Goal: Task Accomplishment & Management: Manage account settings

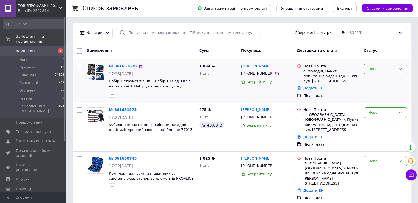
click at [383, 72] on div "Нове" at bounding box center [385, 69] width 43 height 11
click at [384, 79] on li "Прийнято" at bounding box center [385, 80] width 43 height 10
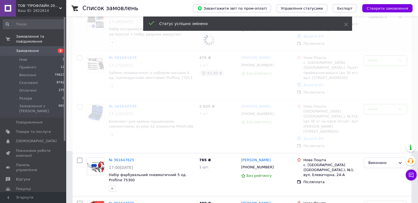
scroll to position [55, 0]
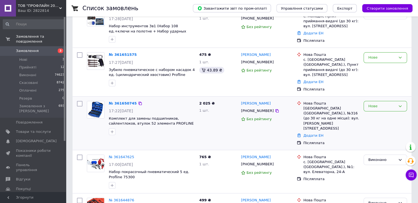
click at [385, 103] on div "Нове" at bounding box center [381, 106] width 27 height 6
click at [384, 112] on li "Прийнято" at bounding box center [385, 117] width 43 height 10
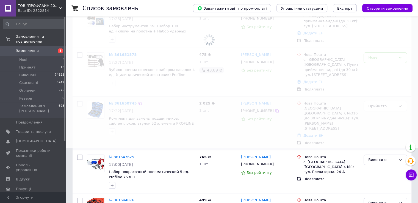
click at [375, 58] on span at bounding box center [209, 46] width 418 height 203
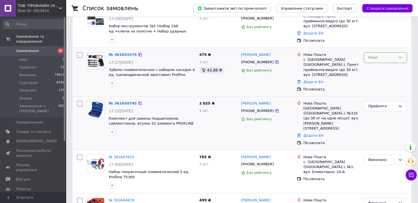
click at [379, 60] on div "Нове" at bounding box center [381, 58] width 27 height 6
click at [379, 67] on li "Прийнято" at bounding box center [385, 69] width 43 height 10
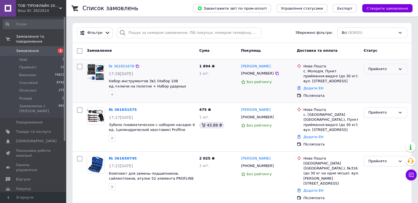
drag, startPoint x: 392, startPoint y: 69, endPoint x: 389, endPoint y: 71, distance: 4.3
click at [392, 69] on div "Прийнято" at bounding box center [381, 69] width 27 height 6
drag, startPoint x: 387, startPoint y: 79, endPoint x: 121, endPoint y: 147, distance: 274.6
click at [386, 79] on li "Виконано" at bounding box center [385, 80] width 43 height 10
click at [40, 10] on div "Ваш ID: 2822814" at bounding box center [42, 10] width 48 height 5
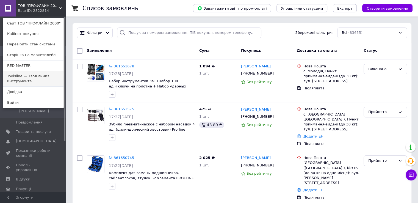
click at [47, 76] on link "Toolsline — Твоя линия инструмента" at bounding box center [33, 78] width 60 height 15
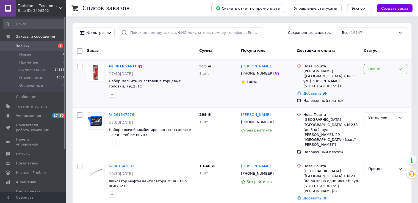
click at [400, 71] on icon at bounding box center [400, 69] width 4 height 4
click at [394, 78] on li "Принят" at bounding box center [385, 80] width 43 height 10
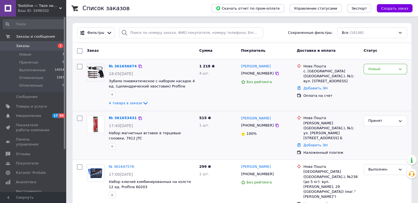
drag, startPoint x: 383, startPoint y: 68, endPoint x: 383, endPoint y: 74, distance: 6.6
click at [383, 68] on div "Новый" at bounding box center [381, 69] width 27 height 6
click at [384, 77] on li "Принят" at bounding box center [385, 80] width 43 height 10
drag, startPoint x: 374, startPoint y: 70, endPoint x: 375, endPoint y: 73, distance: 3.6
click at [374, 70] on div "Принят" at bounding box center [381, 69] width 27 height 6
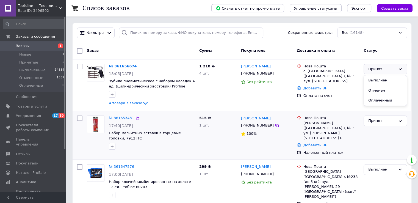
drag, startPoint x: 380, startPoint y: 79, endPoint x: 289, endPoint y: 114, distance: 97.4
click at [380, 79] on li "Выполнен" at bounding box center [385, 80] width 43 height 10
click at [34, 12] on div "Ваш ID: 3496502" at bounding box center [42, 10] width 48 height 5
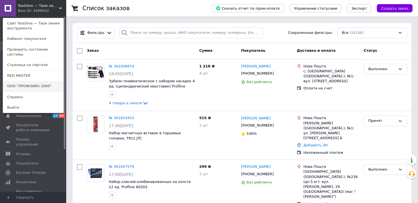
click at [43, 81] on link "ООО "ПРОФЛАЙН 2000"" at bounding box center [33, 86] width 60 height 10
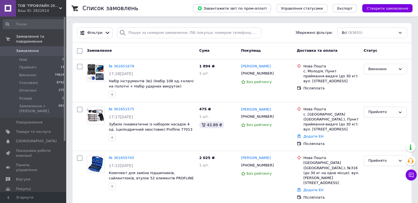
click at [44, 9] on div "Ваш ID: 2822814" at bounding box center [42, 10] width 48 height 5
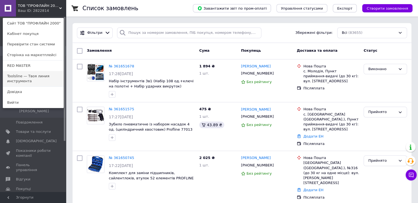
click at [42, 78] on link "Toolsline — Твоя линия инструмента" at bounding box center [33, 78] width 60 height 15
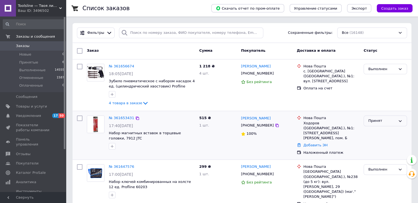
click at [374, 121] on div "Принят" at bounding box center [381, 121] width 27 height 6
click at [376, 130] on li "Выполнен" at bounding box center [385, 132] width 43 height 10
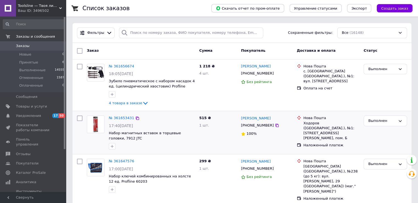
click at [30, 9] on div "Ваш ID: 3496502" at bounding box center [42, 10] width 48 height 5
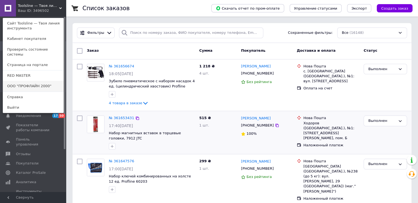
click at [33, 81] on link "ООО "ПРОФЛАЙН 2000"" at bounding box center [33, 86] width 60 height 10
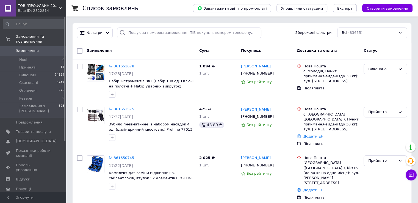
click at [160, 46] on div "Замовлення" at bounding box center [141, 51] width 112 height 10
click at [185, 45] on div "Замовлення Cума Покупець Доставка та оплата Статус" at bounding box center [242, 51] width 339 height 16
drag, startPoint x: 32, startPoint y: 2, endPoint x: 26, endPoint y: 41, distance: 39.1
click at [32, 3] on div "ТОВ "ПРОФЛАЙН 2000" Ваш ID: 2822814" at bounding box center [41, 8] width 50 height 16
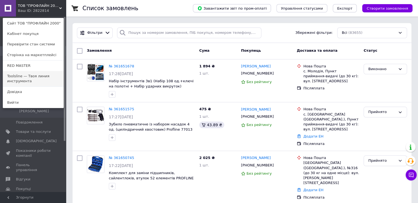
click at [32, 76] on link "Toolsline — Твоя линия инструмента" at bounding box center [33, 78] width 60 height 15
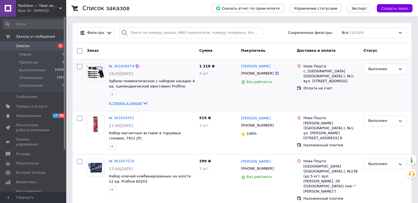
click at [130, 104] on span "4 товара в заказе" at bounding box center [125, 103] width 33 height 4
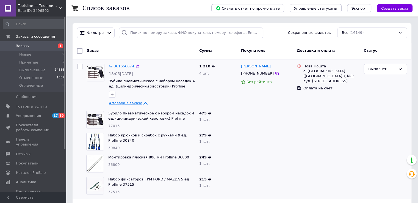
click at [117, 102] on span "4 товара в заказе" at bounding box center [125, 103] width 33 height 4
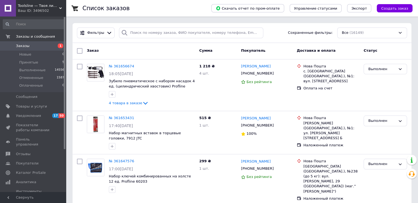
drag, startPoint x: 40, startPoint y: 12, endPoint x: 43, endPoint y: 32, distance: 21.1
click at [40, 12] on div "Ваш ID: 3496502" at bounding box center [42, 10] width 48 height 5
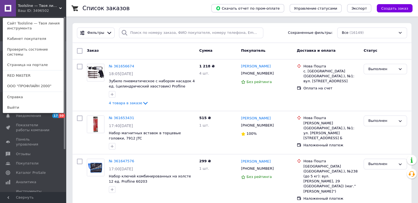
click at [41, 9] on div "Ваш ID: 3496502" at bounding box center [29, 10] width 23 height 5
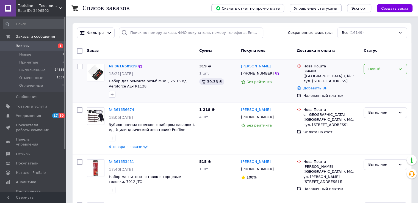
click at [389, 73] on div "Новый" at bounding box center [385, 69] width 43 height 11
click at [389, 79] on li "Принят" at bounding box center [385, 80] width 43 height 10
click at [29, 7] on span "Toolsline — Твоя линия инструмента" at bounding box center [38, 5] width 41 height 5
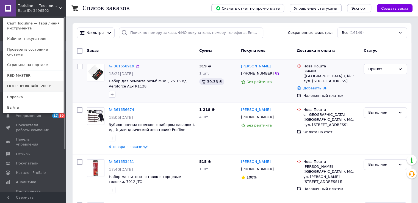
click at [46, 82] on link "ООО "ПРОФЛАЙН 2000"" at bounding box center [33, 86] width 60 height 10
